Goal: Navigation & Orientation: Find specific page/section

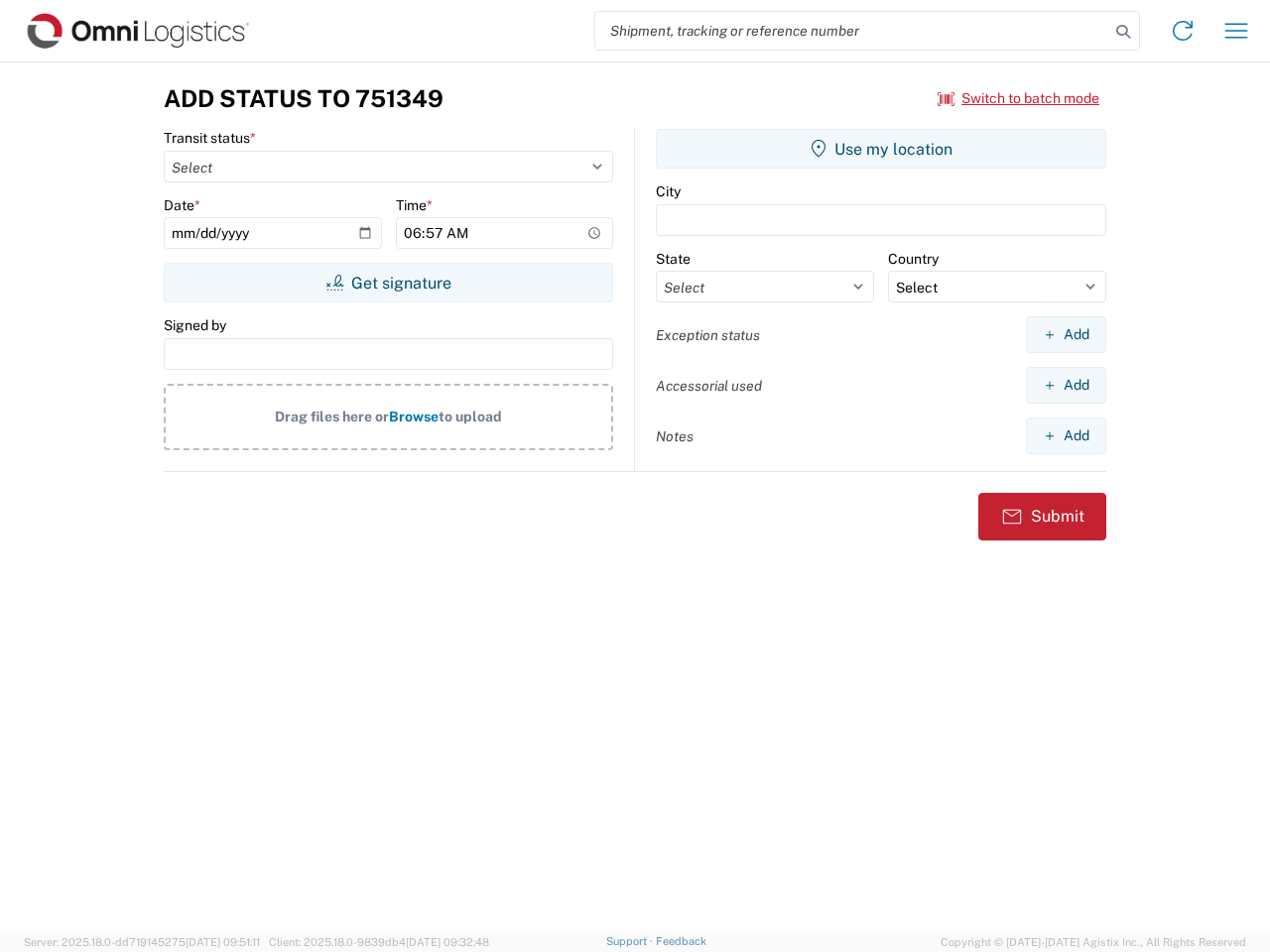
click at [852, 31] on input "search" at bounding box center [852, 31] width 514 height 38
click at [1123, 32] on icon at bounding box center [1123, 32] width 28 height 28
click at [1182, 31] on icon at bounding box center [1182, 31] width 32 height 32
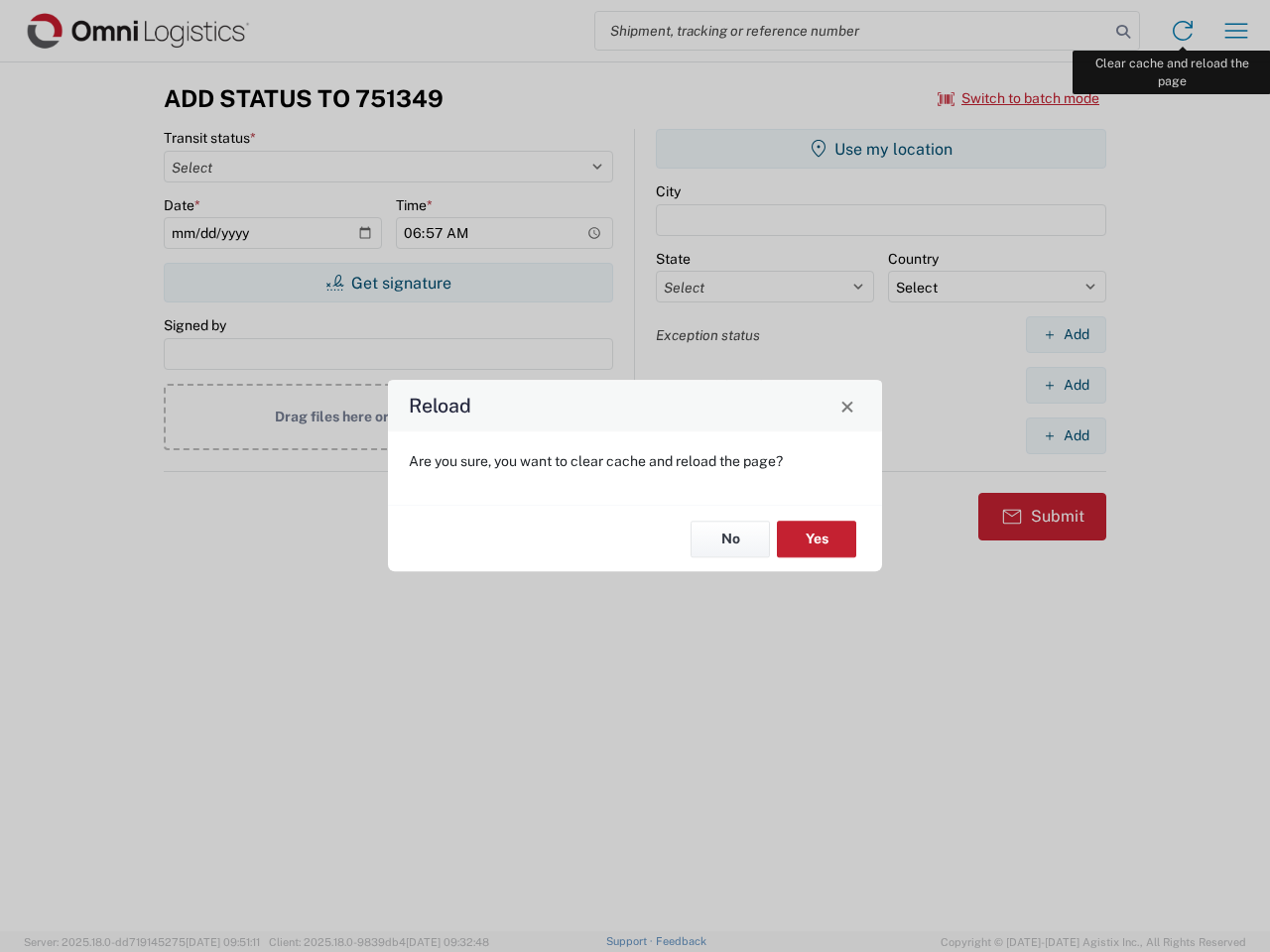
click at [1236, 31] on div "Reload Are you sure, you want to clear cache and reload the page? No Yes" at bounding box center [635, 476] width 1270 height 952
click at [1019, 99] on div "Reload Are you sure, you want to clear cache and reload the page? No Yes" at bounding box center [635, 476] width 1270 height 952
click at [387, 283] on div "Reload Are you sure, you want to clear cache and reload the page? No Yes" at bounding box center [635, 476] width 1270 height 952
click at [881, 148] on div "Reload Are you sure, you want to clear cache and reload the page? No Yes" at bounding box center [635, 476] width 1270 height 952
click at [1065, 335] on div "Reload Are you sure, you want to clear cache and reload the page? No Yes" at bounding box center [635, 476] width 1270 height 952
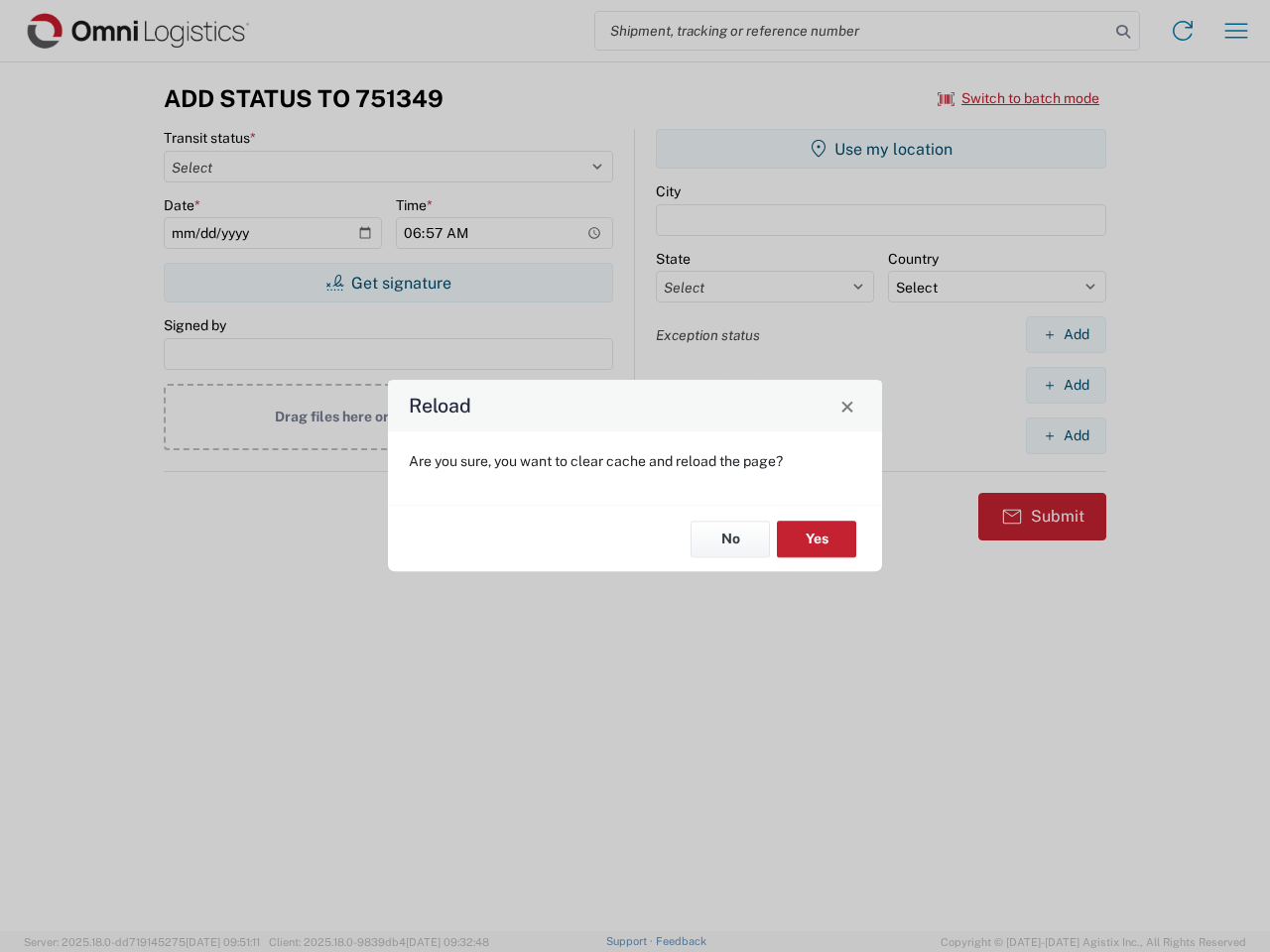
click at [1065, 384] on div "Reload Are you sure, you want to clear cache and reload the page? No Yes" at bounding box center [635, 476] width 1270 height 952
click at [1065, 435] on div "Reload Are you sure, you want to clear cache and reload the page? No Yes" at bounding box center [635, 476] width 1270 height 952
